Goal: Navigation & Orientation: Find specific page/section

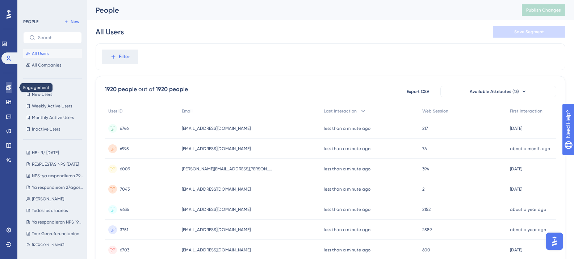
click at [6, 88] on link at bounding box center [9, 88] width 6 height 12
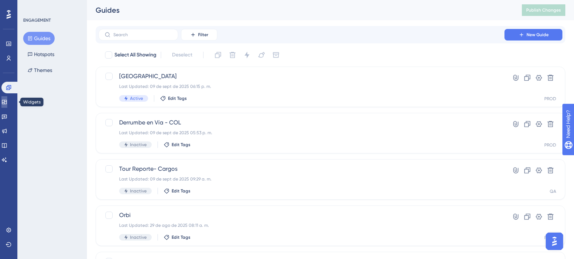
click at [7, 99] on link at bounding box center [4, 102] width 6 height 12
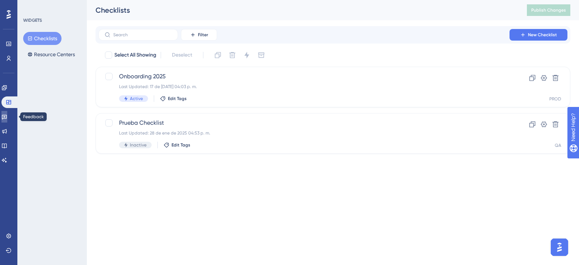
click at [7, 116] on icon at bounding box center [4, 117] width 6 height 6
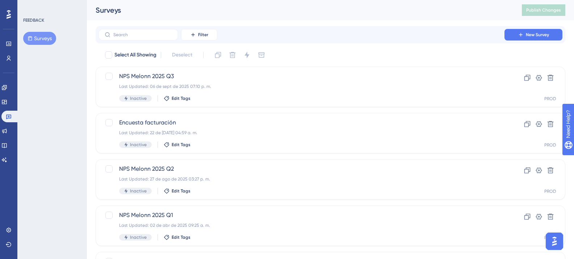
click at [1, 104] on div "Performance Users Engagement Widgets Feedback Product Updates Knowledge Base AI…" at bounding box center [8, 129] width 17 height 259
click at [7, 102] on icon at bounding box center [4, 102] width 6 height 6
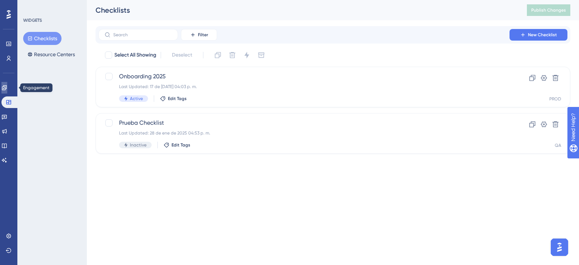
click at [7, 86] on icon at bounding box center [4, 87] width 5 height 5
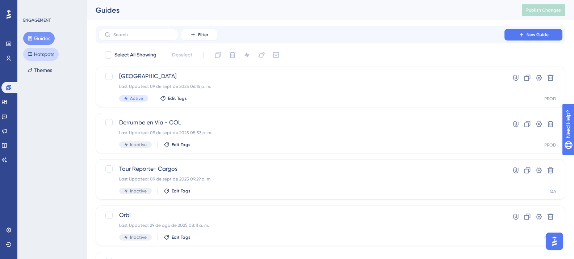
click at [46, 56] on button "Hotspots" at bounding box center [40, 54] width 35 height 13
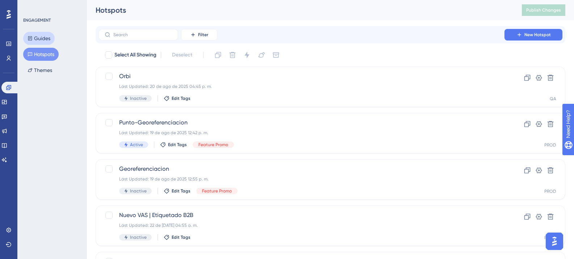
click at [46, 42] on button "Guides" at bounding box center [38, 38] width 31 height 13
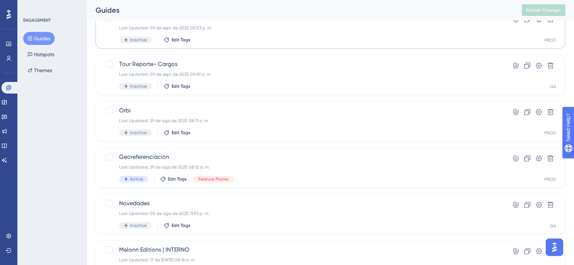
scroll to position [109, 0]
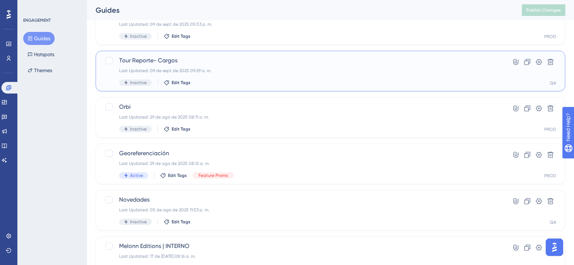
click at [265, 73] on div "Last Updated: 09 de sept de 2025 09:29 a. m." at bounding box center [301, 71] width 364 height 6
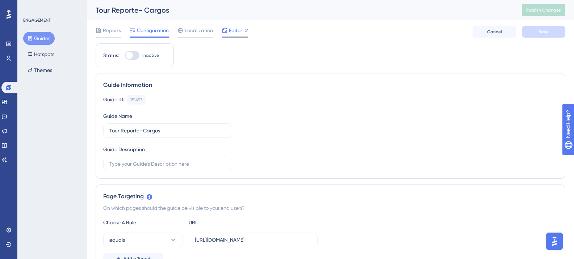
click at [236, 30] on span "Editor" at bounding box center [235, 30] width 13 height 9
